Goal: Task Accomplishment & Management: Manage account settings

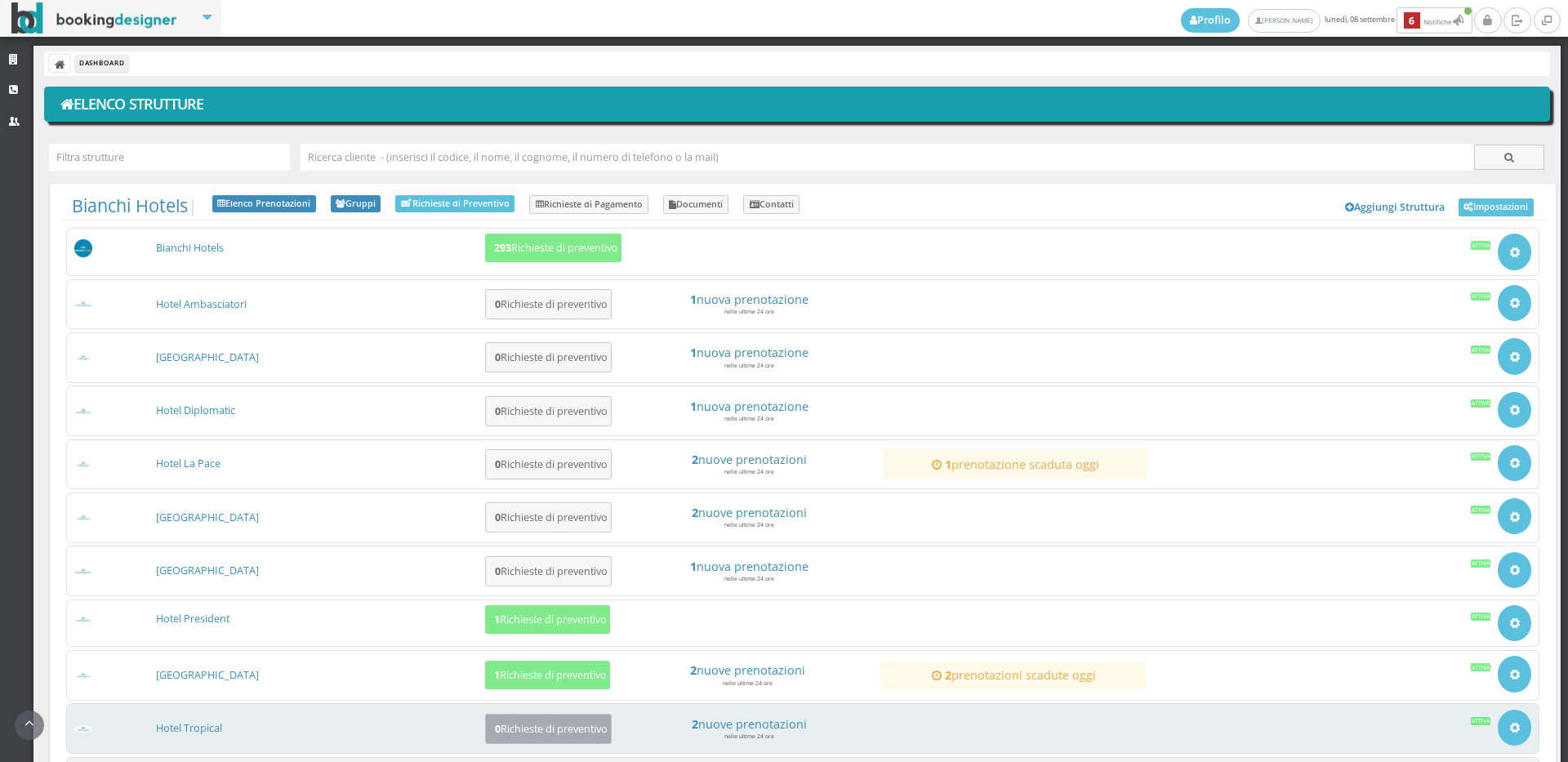
scroll to position [154, 0]
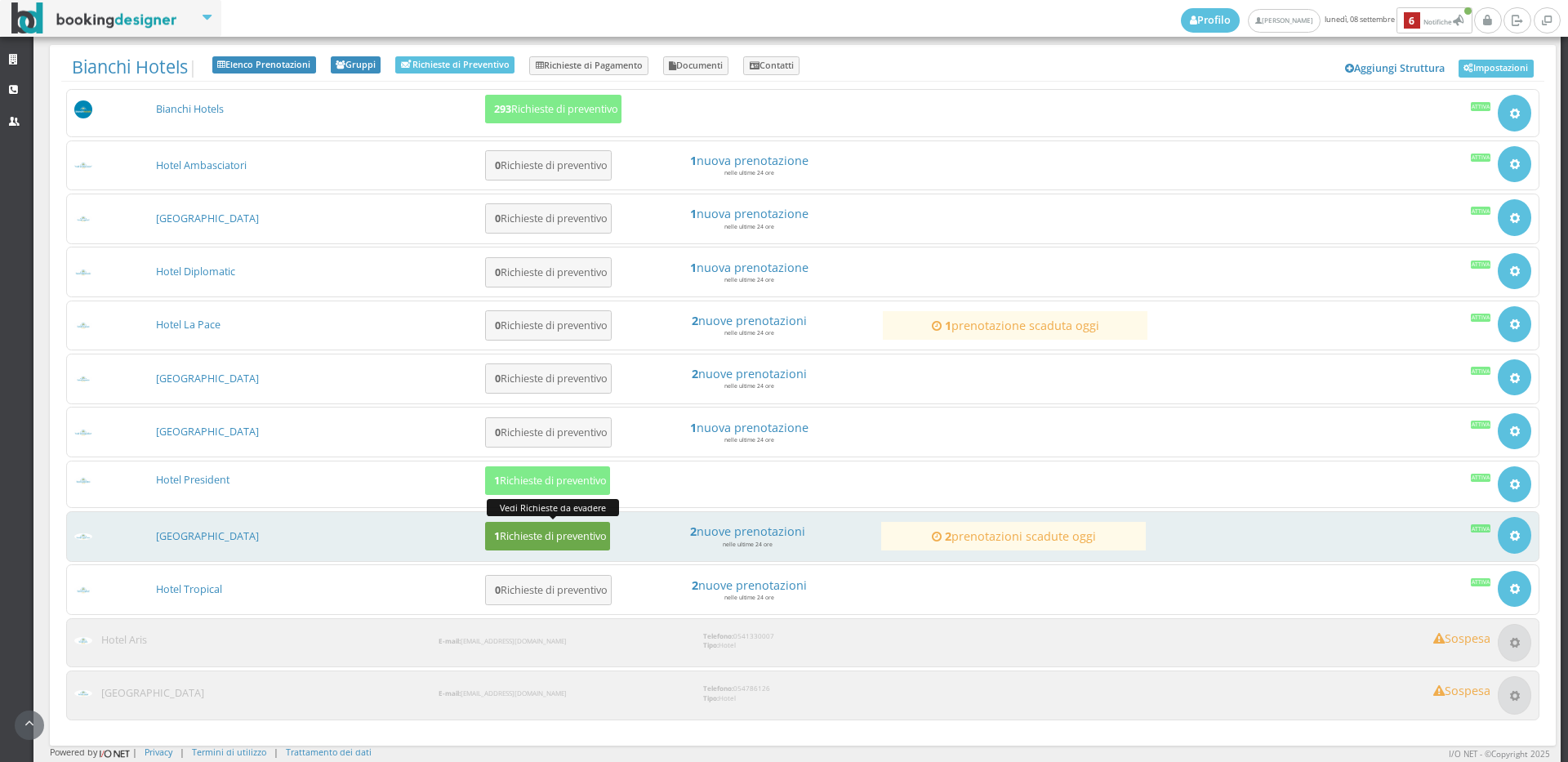
click at [557, 539] on h5 "1 Richieste di preventivo" at bounding box center [548, 535] width 118 height 12
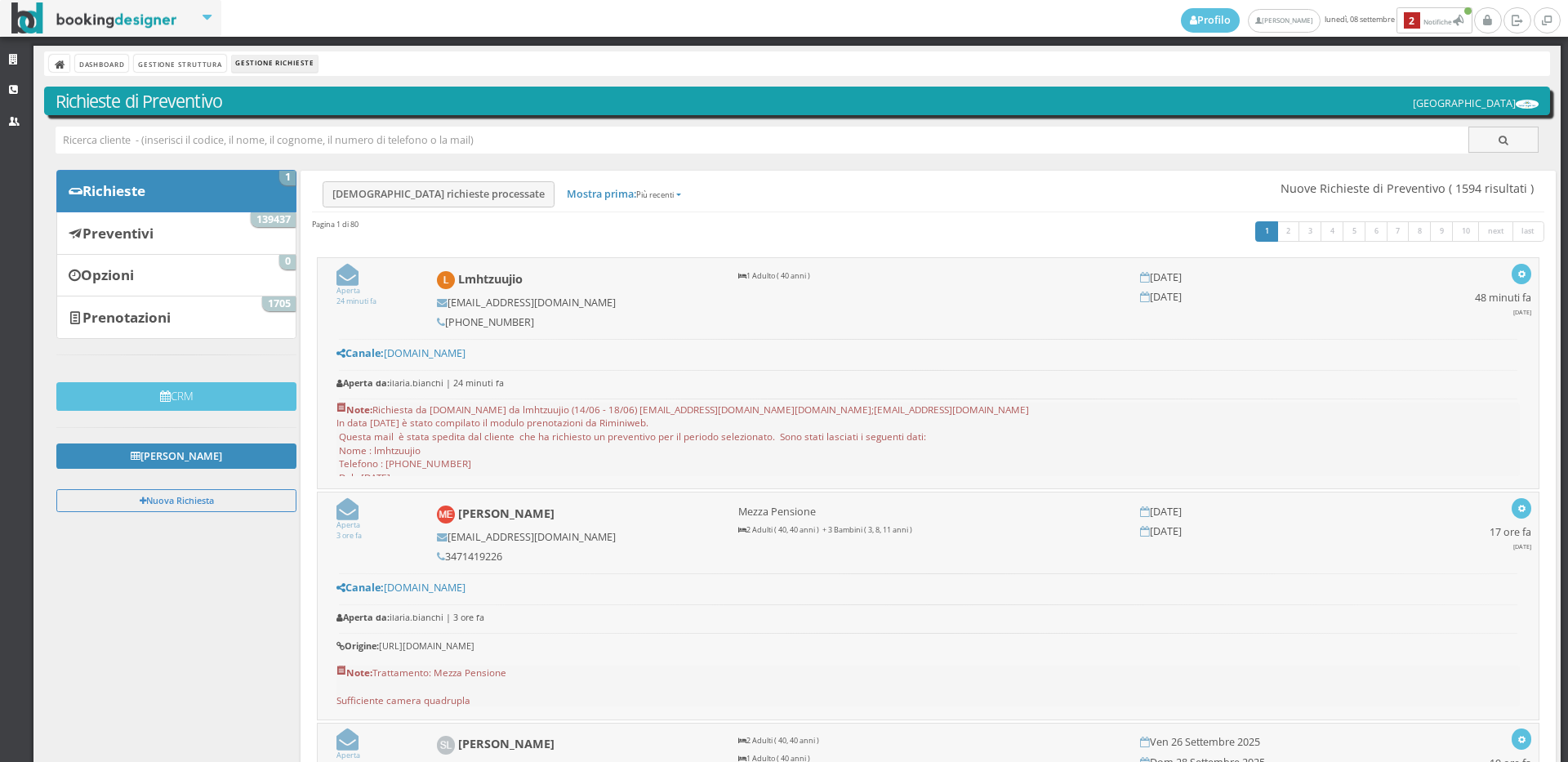
click at [180, 319] on link "Prenotazioni 1705" at bounding box center [176, 317] width 240 height 42
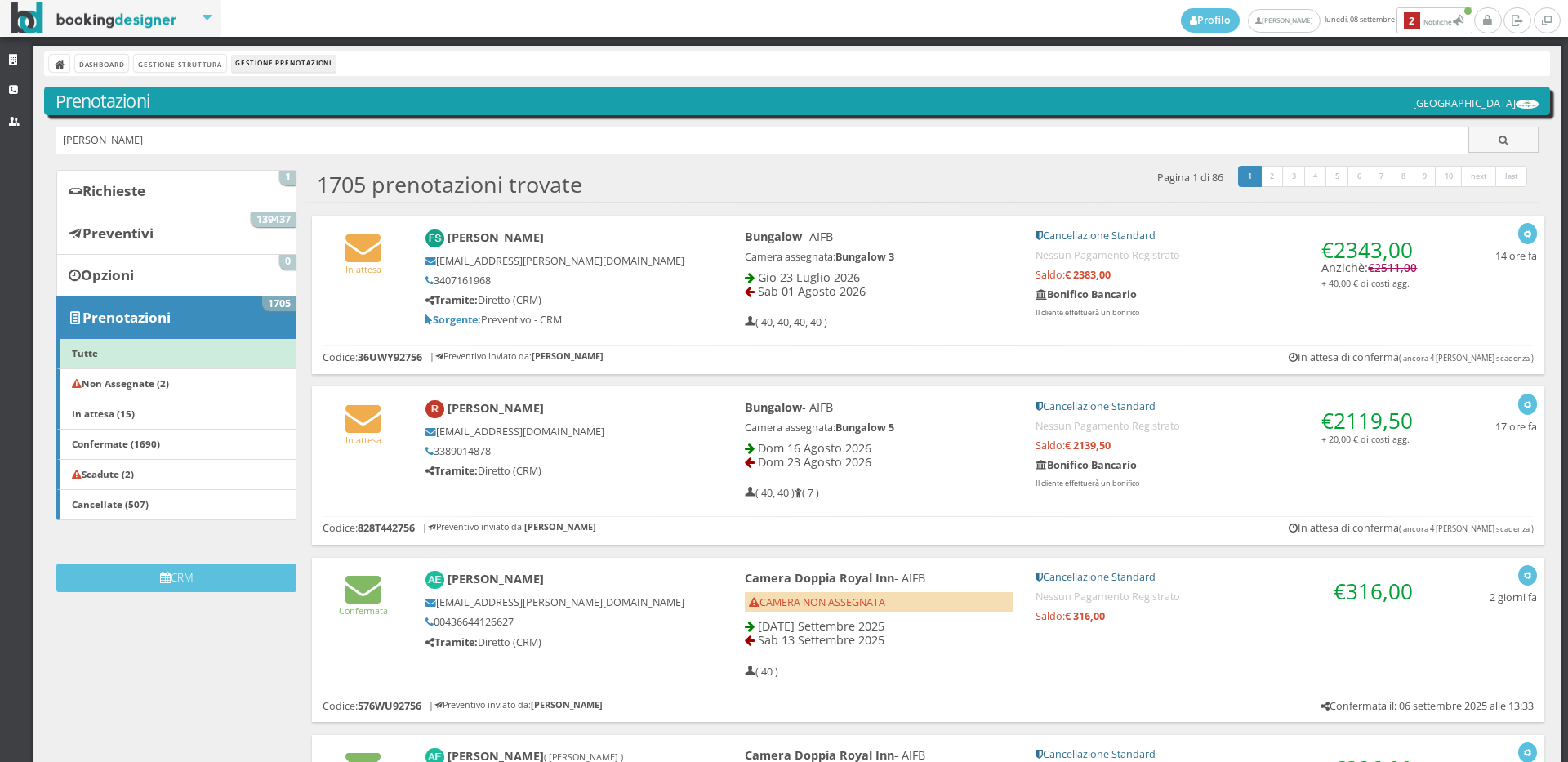
type input "[PERSON_NAME]"
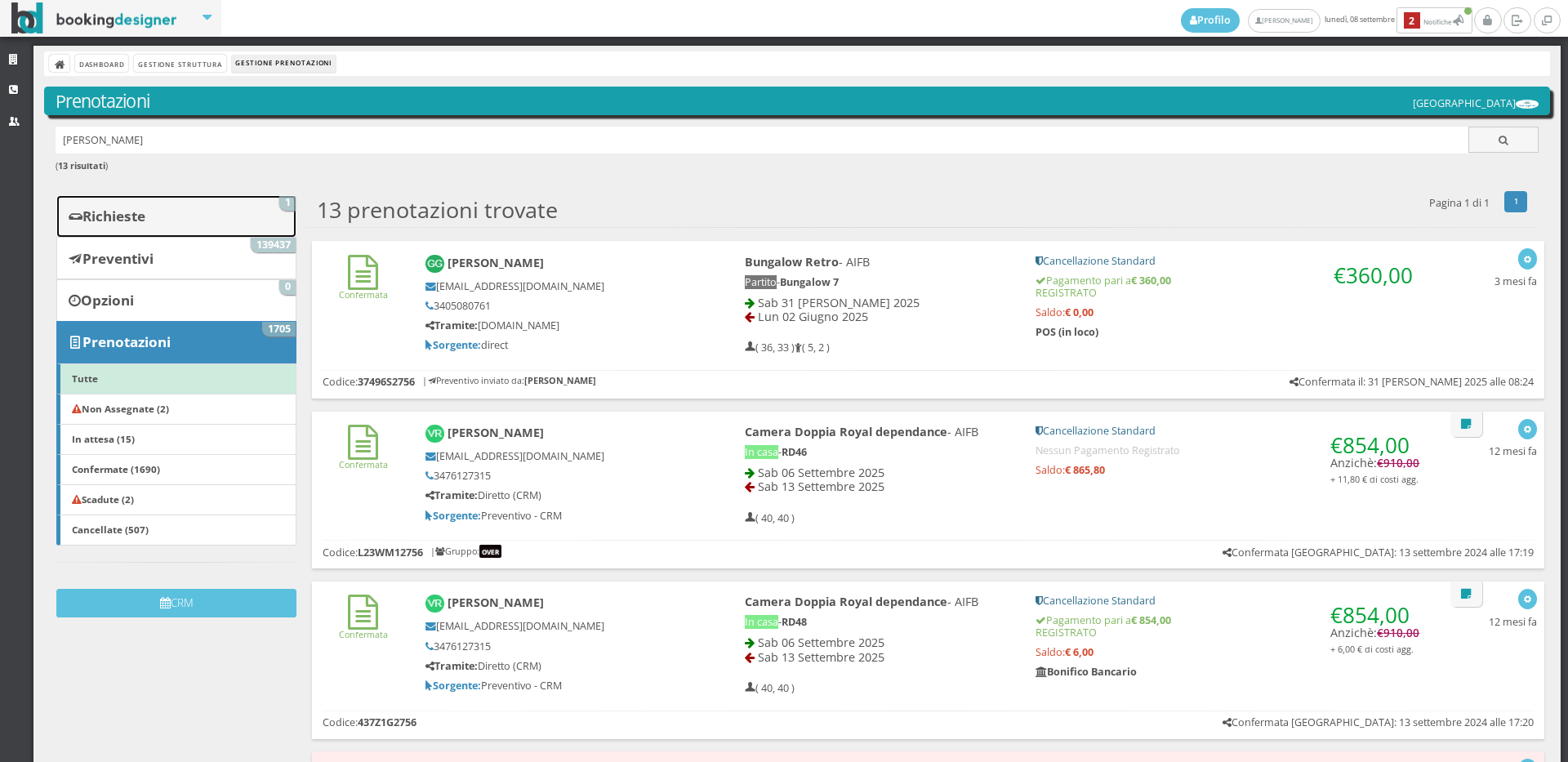
click at [188, 229] on link "Richieste 1" at bounding box center [176, 217] width 240 height 42
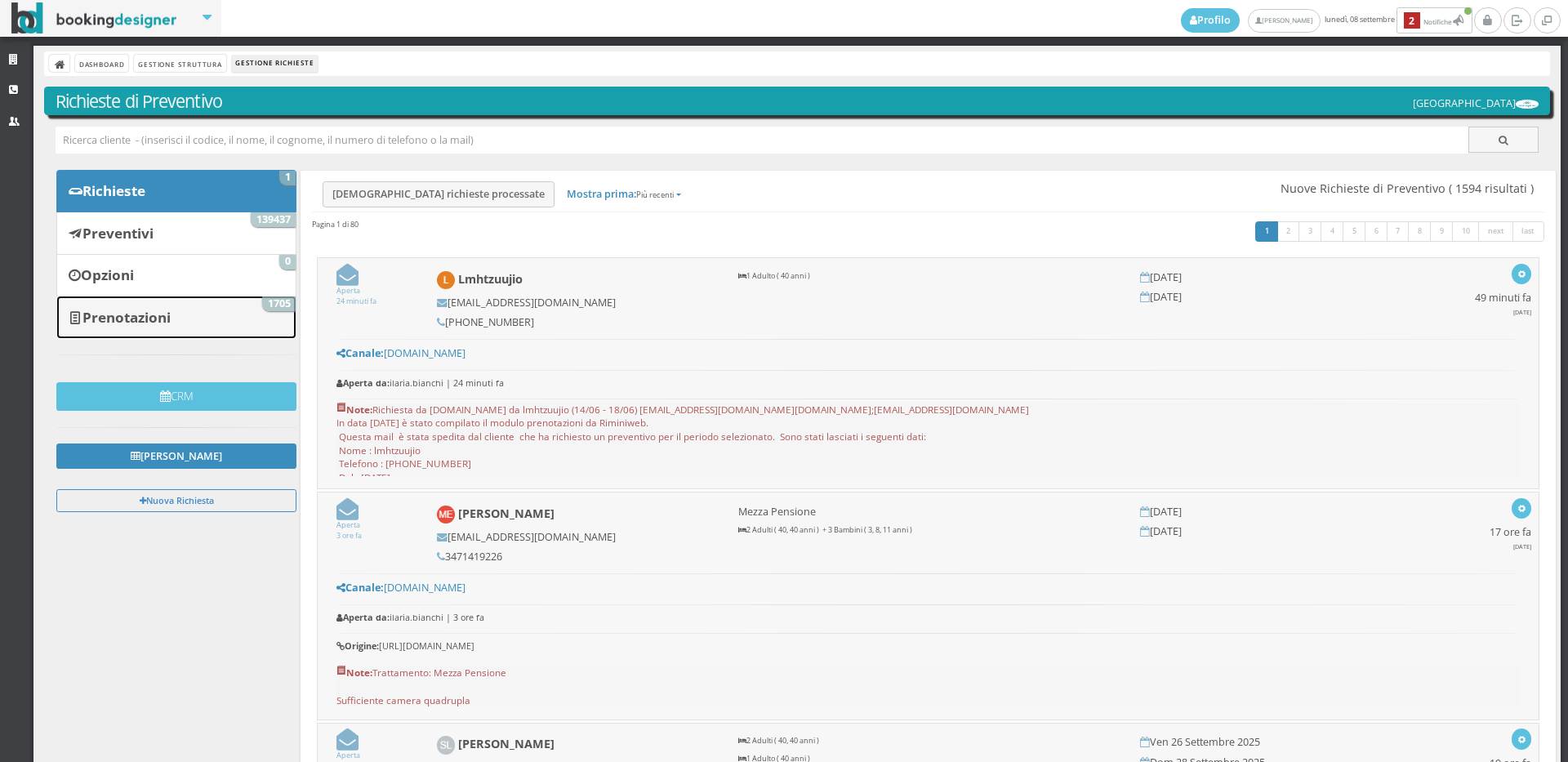
click at [181, 321] on link "Prenotazioni 1705" at bounding box center [176, 317] width 240 height 42
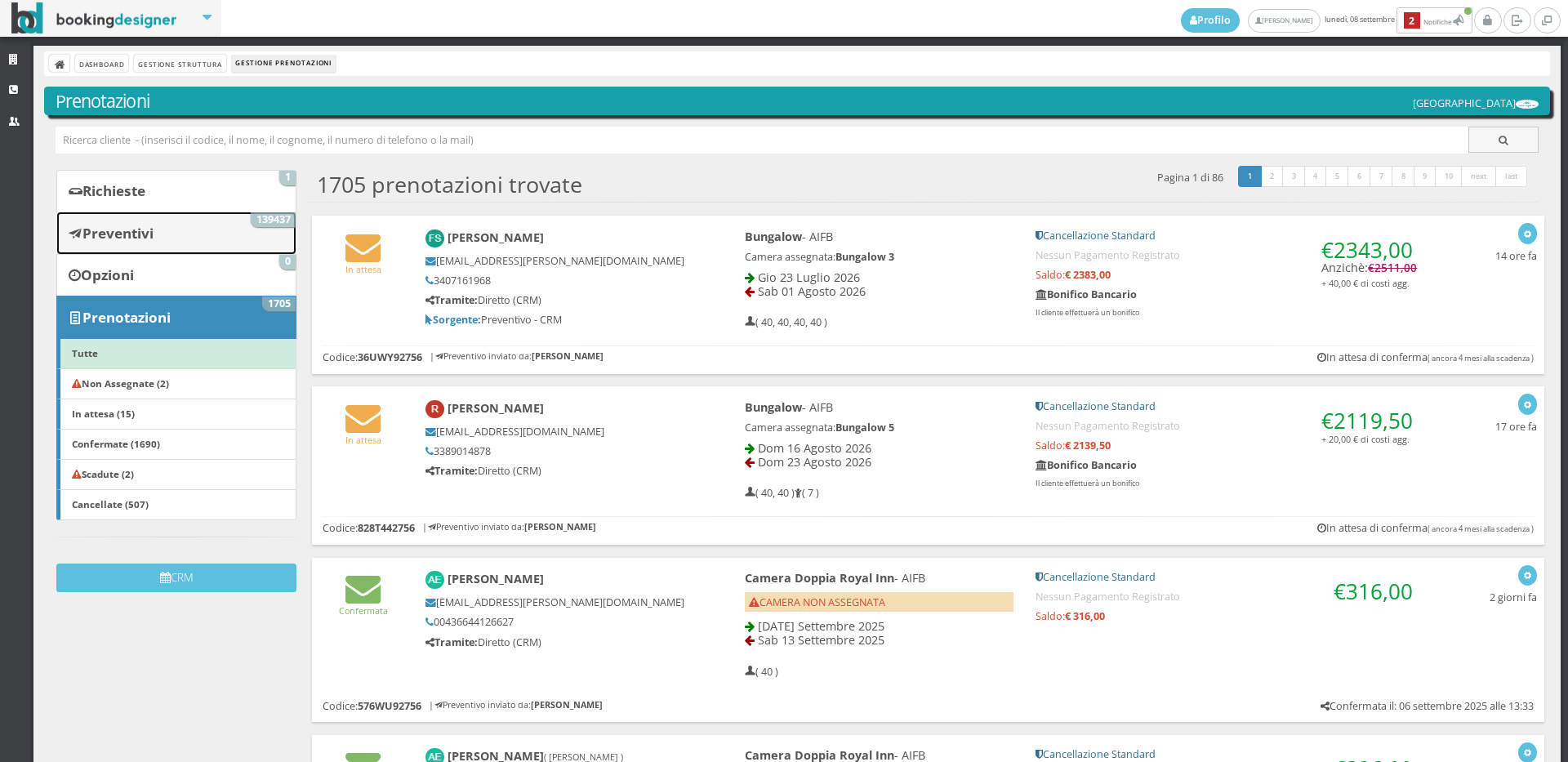
click at [241, 213] on link "Preventivi 139437" at bounding box center [176, 233] width 240 height 42
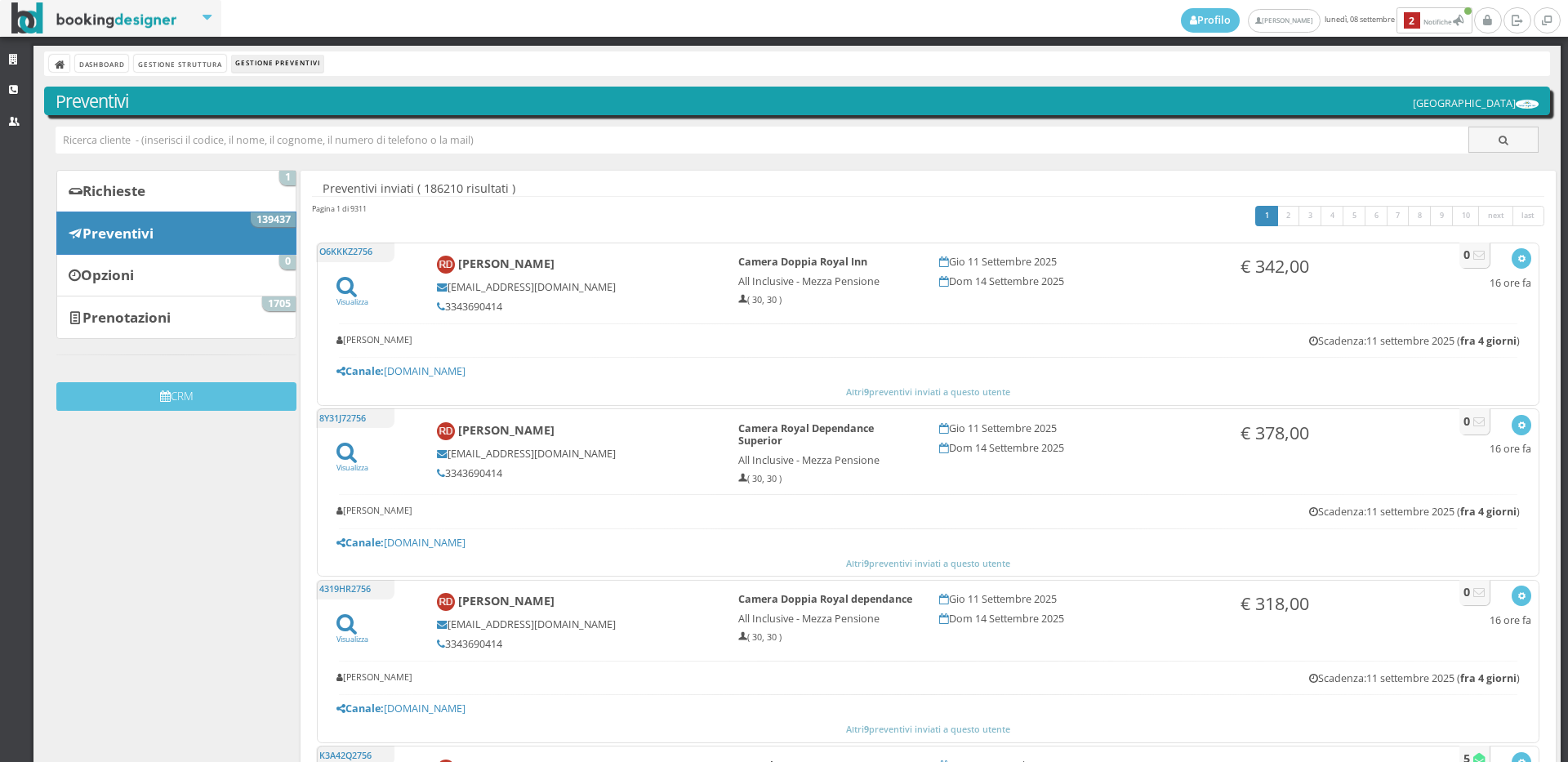
click at [287, 177] on span "1" at bounding box center [287, 178] width 17 height 15
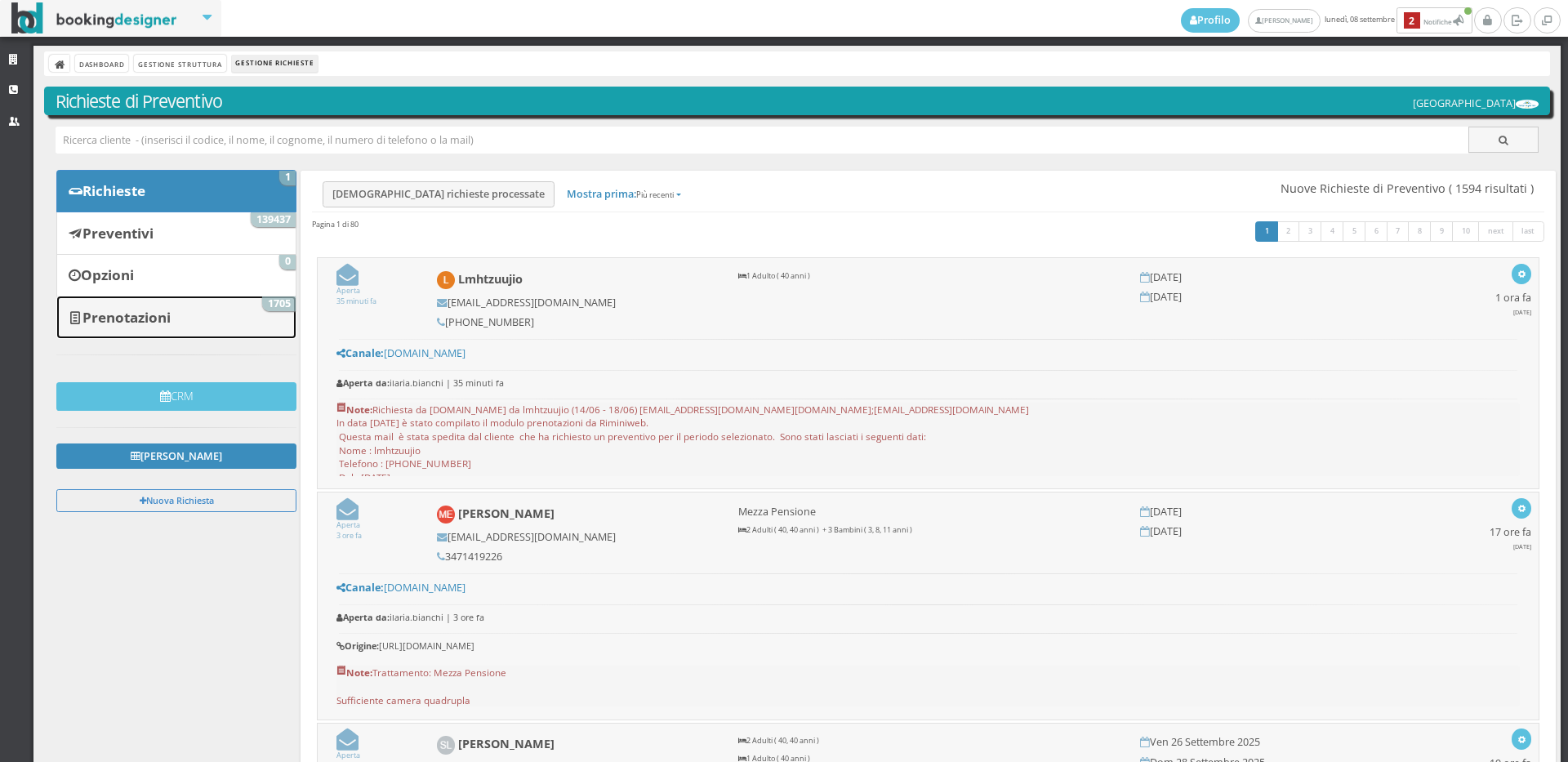
click at [213, 319] on link "Prenotazioni 1705" at bounding box center [176, 317] width 240 height 42
